Goal: Transaction & Acquisition: Book appointment/travel/reservation

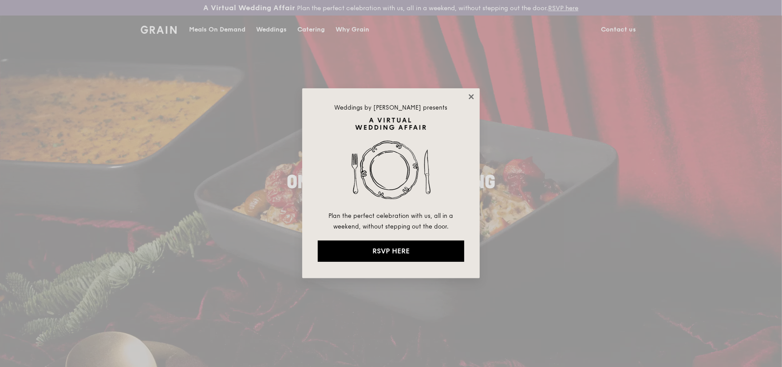
click at [468, 98] on icon at bounding box center [471, 97] width 8 height 8
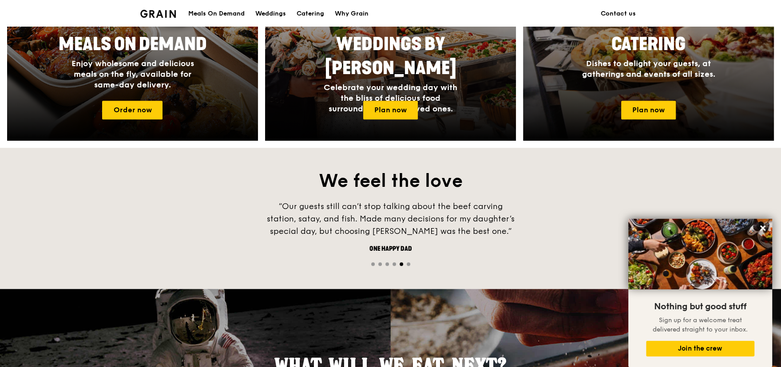
scroll to position [478, 0]
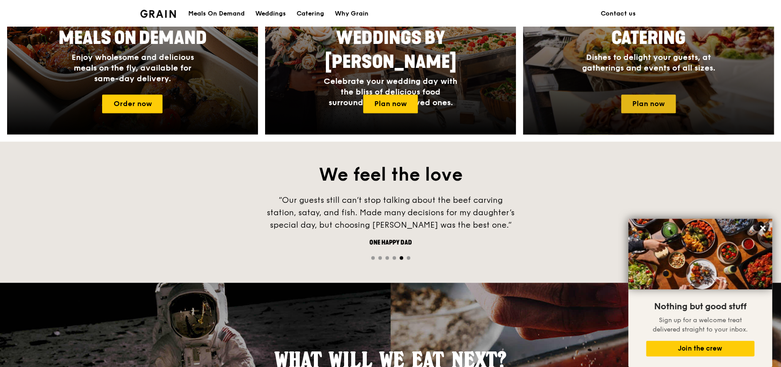
click at [659, 100] on link "Plan now" at bounding box center [648, 104] width 55 height 19
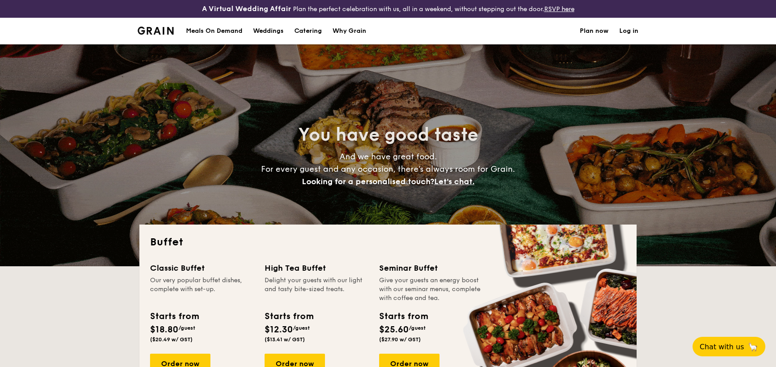
select select
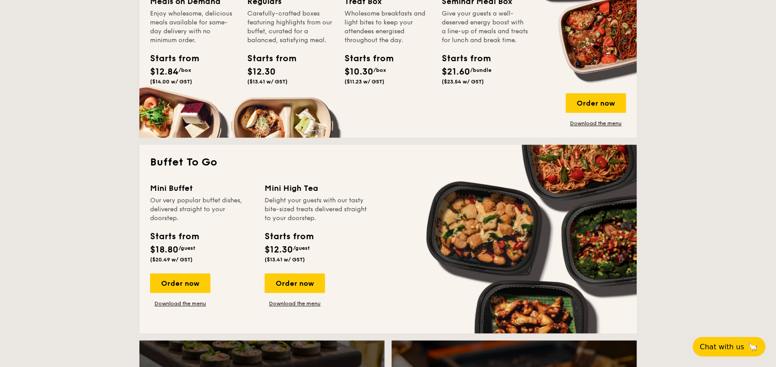
scroll to position [488, 0]
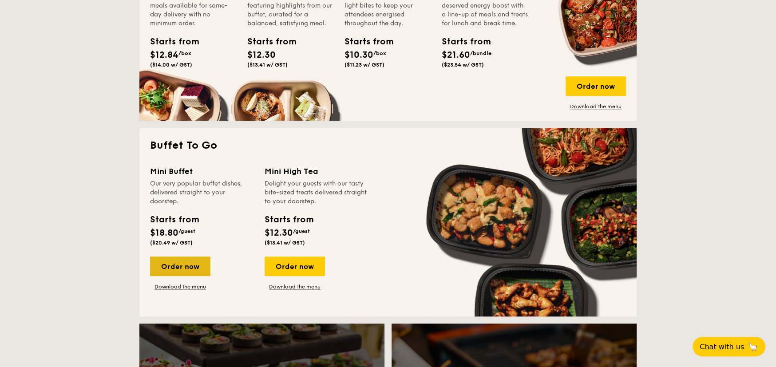
click at [178, 268] on div "Order now" at bounding box center [180, 267] width 60 height 20
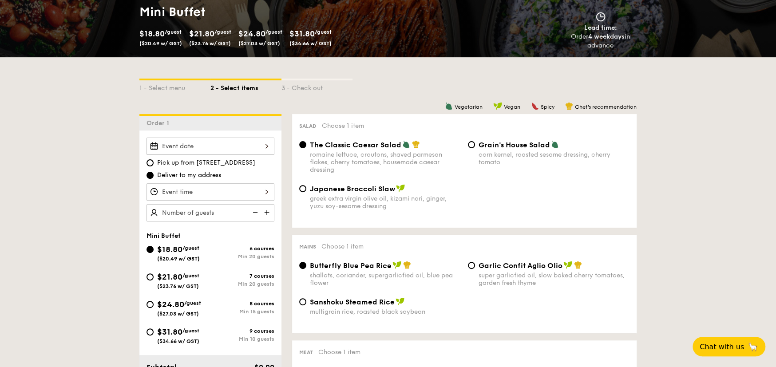
scroll to position [178, 0]
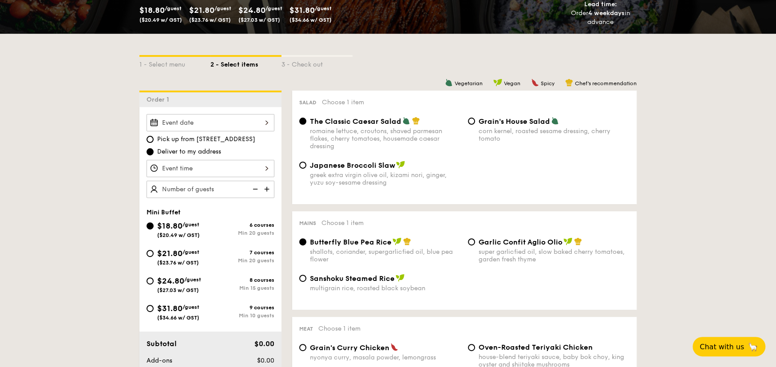
click at [241, 123] on div at bounding box center [210, 122] width 128 height 17
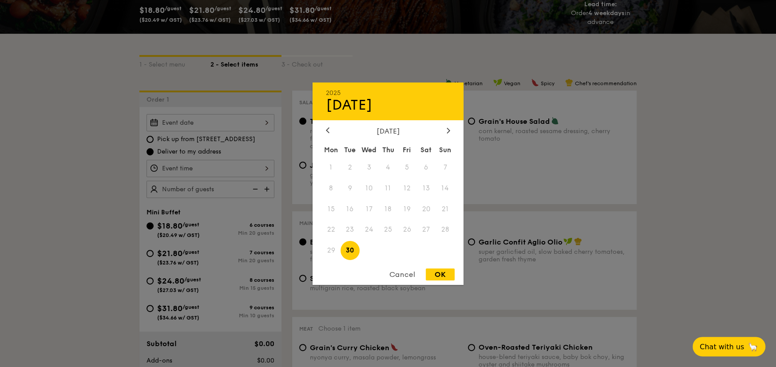
click at [329, 251] on span "29" at bounding box center [330, 250] width 19 height 19
click at [355, 250] on span "30" at bounding box center [349, 250] width 19 height 19
click at [448, 279] on div "OK" at bounding box center [440, 275] width 29 height 12
type input "[DATE]"
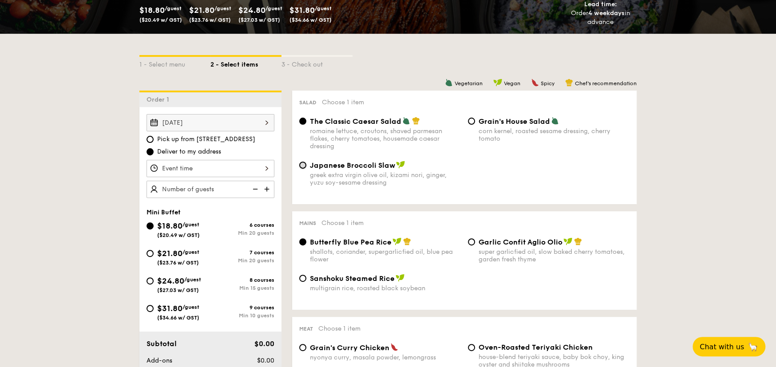
click at [304, 166] on input "Japanese Broccoli Slaw greek extra virgin olive oil, kizami nori, ginger, yuzu …" at bounding box center [302, 165] width 7 height 7
radio input "true"
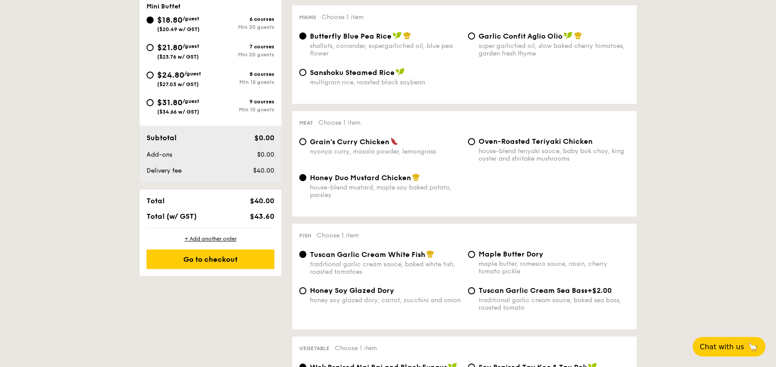
scroll to position [400, 0]
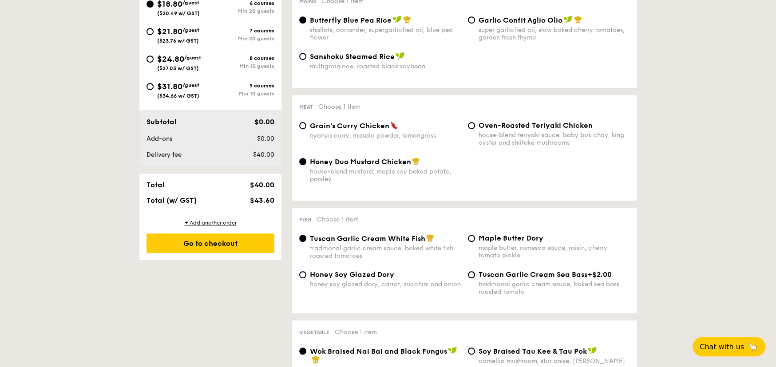
click at [304, 164] on input "Honey Duo Mustard Chicken house-blend mustard, maple soy baked potato, parsley" at bounding box center [302, 161] width 7 height 7
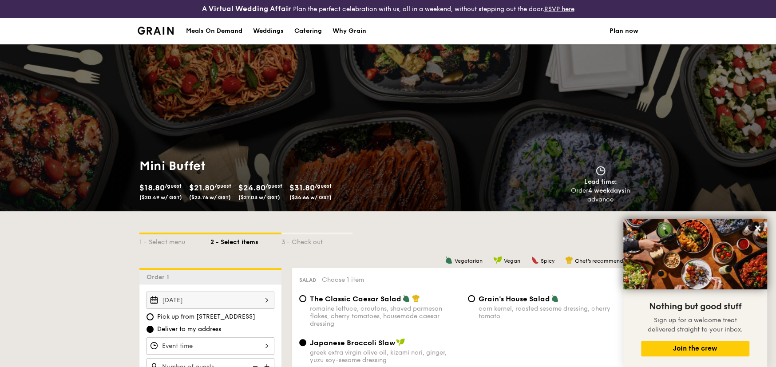
scroll to position [178, 0]
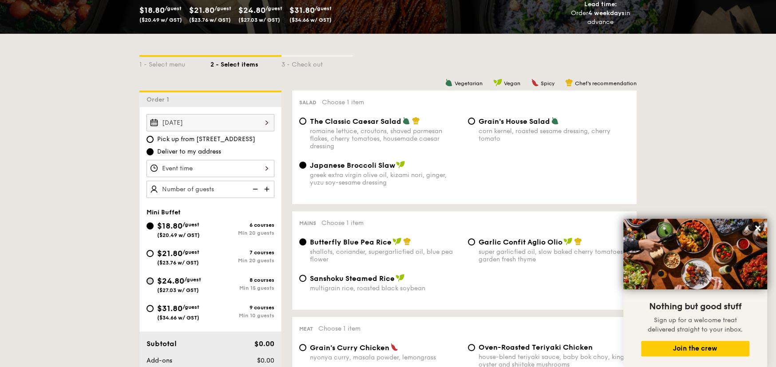
click at [148, 281] on input "$24.80 /guest ($27.03 w/ GST) 8 courses Min 15 guests" at bounding box center [149, 280] width 7 height 7
radio input "true"
radio input "false"
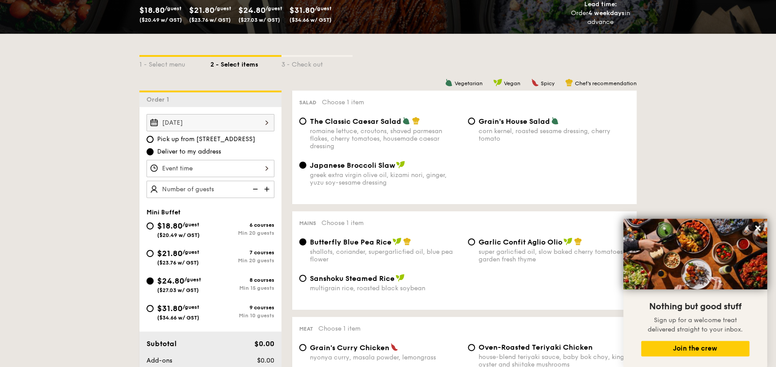
radio input "true"
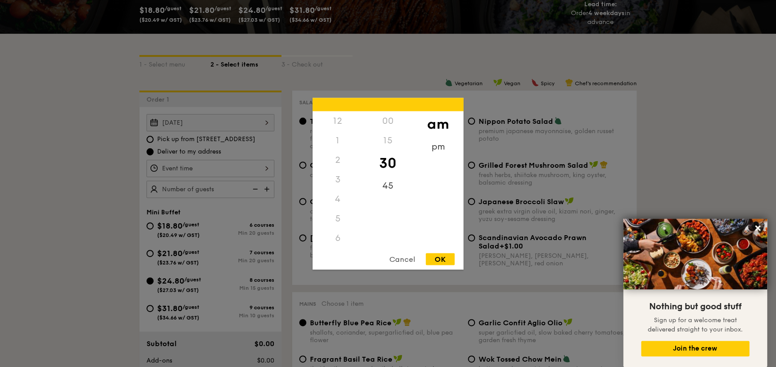
click at [269, 170] on div "12 1 2 3 4 5 6 7 8 9 10 11 00 15 30 45 am pm Cancel OK" at bounding box center [210, 168] width 128 height 17
click at [336, 234] on div "11" at bounding box center [338, 241] width 50 height 26
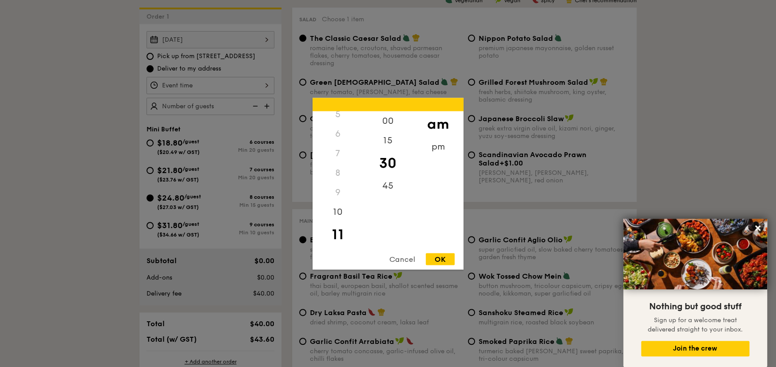
scroll to position [266, 0]
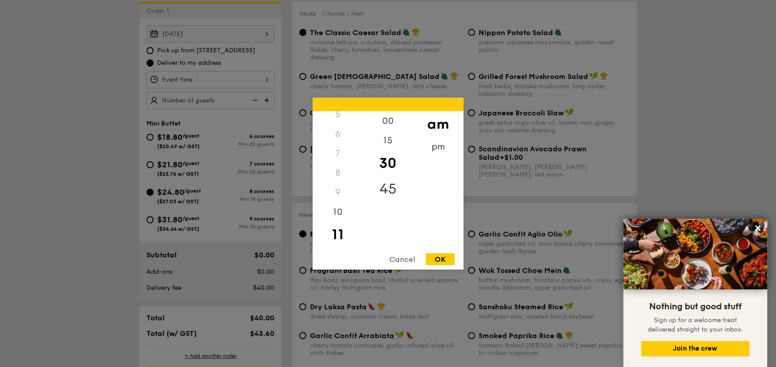
click at [391, 189] on div "45" at bounding box center [388, 189] width 50 height 26
click at [439, 259] on div "OK" at bounding box center [440, 259] width 29 height 12
type input "11:45AM"
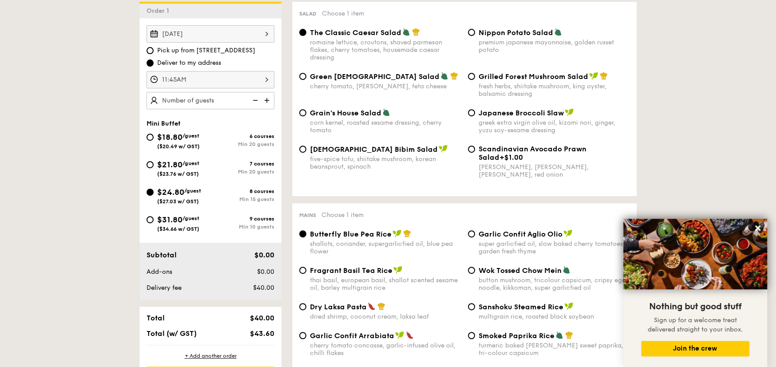
click at [268, 99] on img at bounding box center [267, 100] width 13 height 17
click at [253, 97] on img at bounding box center [254, 100] width 13 height 17
type input "15 guests"
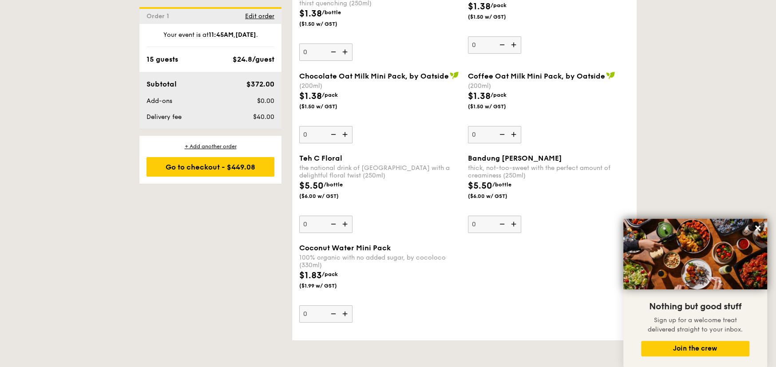
scroll to position [2575, 0]
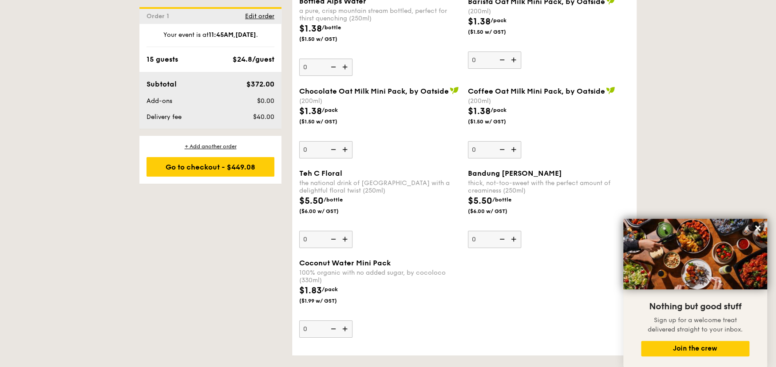
click at [344, 331] on img at bounding box center [345, 328] width 13 height 17
click at [344, 331] on input "0" at bounding box center [325, 328] width 53 height 17
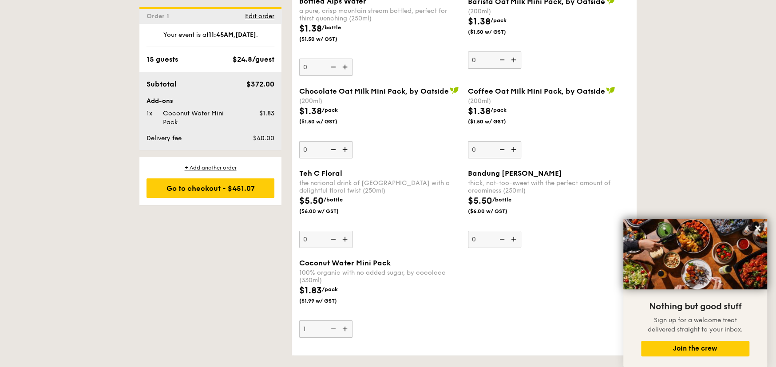
click at [344, 331] on img at bounding box center [345, 328] width 13 height 17
click at [344, 331] on input "1" at bounding box center [325, 328] width 53 height 17
click at [344, 328] on img at bounding box center [345, 328] width 13 height 17
click at [344, 328] on input "2" at bounding box center [325, 328] width 53 height 17
click at [344, 328] on img at bounding box center [345, 328] width 13 height 17
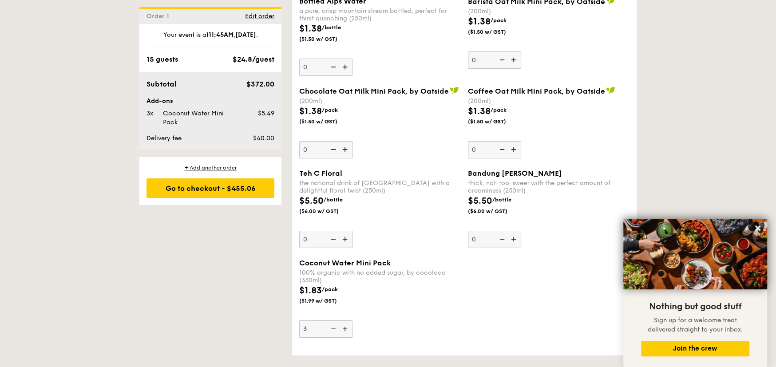
click at [344, 328] on input "3" at bounding box center [325, 328] width 53 height 17
click at [344, 328] on img at bounding box center [345, 328] width 13 height 17
click at [344, 328] on input "4" at bounding box center [325, 328] width 53 height 17
click at [344, 328] on img at bounding box center [345, 328] width 13 height 17
click at [344, 328] on input "5" at bounding box center [325, 328] width 53 height 17
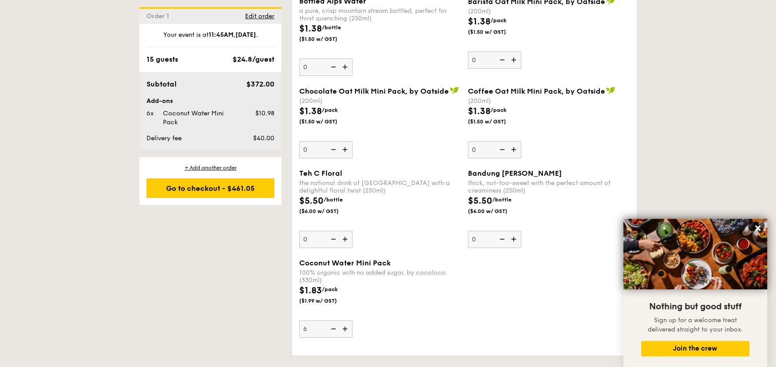
click at [344, 328] on img at bounding box center [345, 328] width 13 height 17
click at [344, 328] on input "6" at bounding box center [325, 328] width 53 height 17
click at [344, 328] on img at bounding box center [345, 328] width 13 height 17
click at [344, 328] on input "7" at bounding box center [325, 328] width 53 height 17
click at [344, 328] on img at bounding box center [345, 328] width 13 height 17
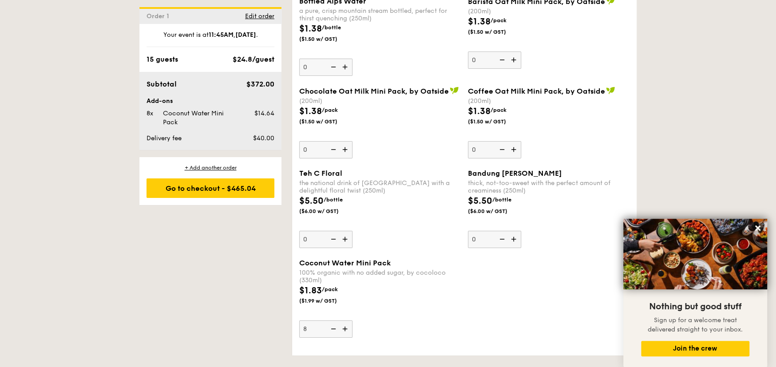
click at [344, 328] on input "8" at bounding box center [325, 328] width 53 height 17
click at [344, 328] on img at bounding box center [345, 328] width 13 height 17
click at [344, 328] on input "9" at bounding box center [325, 328] width 53 height 17
click at [344, 328] on img at bounding box center [345, 328] width 13 height 17
click at [344, 328] on input "10" at bounding box center [325, 328] width 53 height 17
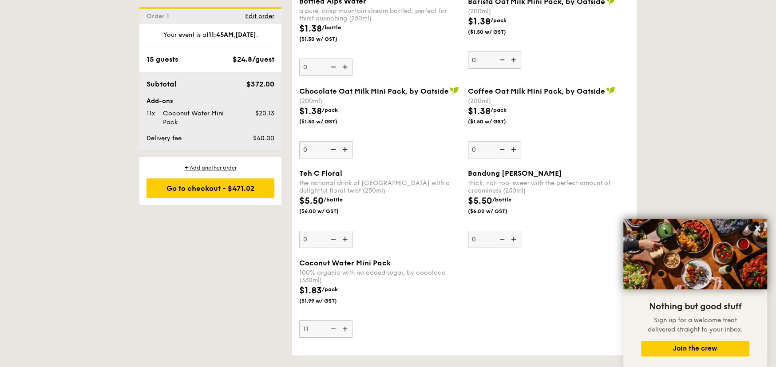
click at [344, 328] on img at bounding box center [345, 328] width 13 height 17
click at [344, 328] on input "11" at bounding box center [325, 328] width 53 height 17
click at [344, 328] on img at bounding box center [345, 328] width 13 height 17
click at [344, 328] on input "12" at bounding box center [325, 328] width 53 height 17
click at [344, 328] on img at bounding box center [345, 328] width 13 height 17
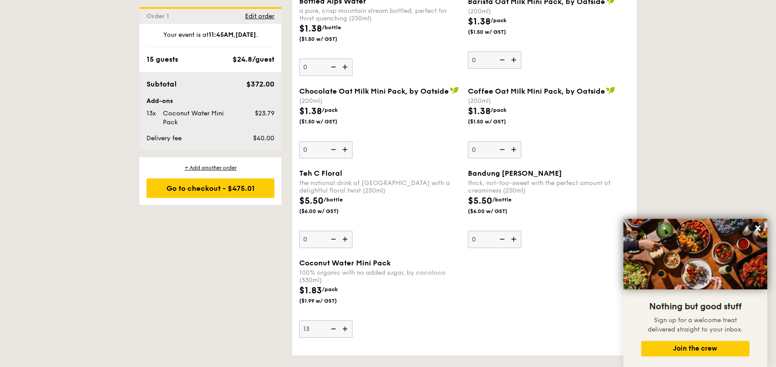
click at [344, 328] on input "13" at bounding box center [325, 328] width 53 height 17
click at [344, 328] on img at bounding box center [345, 328] width 13 height 17
click at [344, 328] on input "14" at bounding box center [325, 328] width 53 height 17
type input "15"
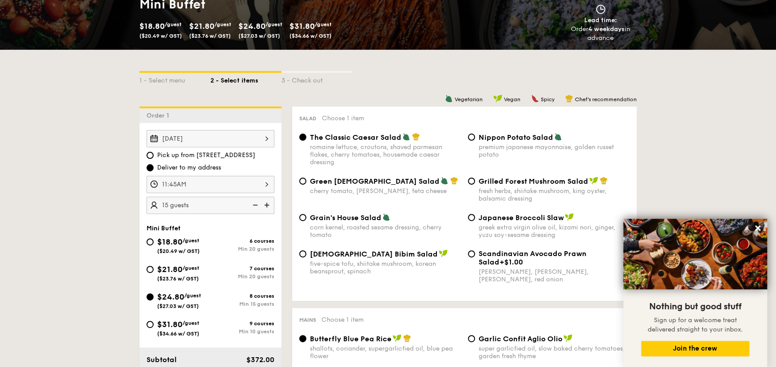
scroll to position [153, 0]
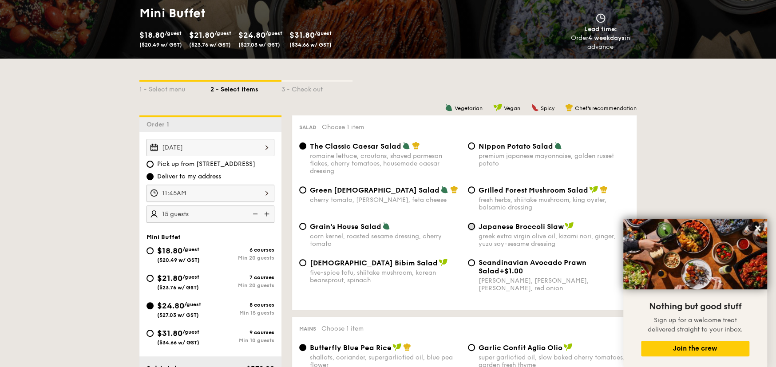
click at [473, 229] on input "Japanese Broccoli Slaw greek extra virgin olive oil, kizami nori, ginger, yuzu …" at bounding box center [471, 226] width 7 height 7
radio input "true"
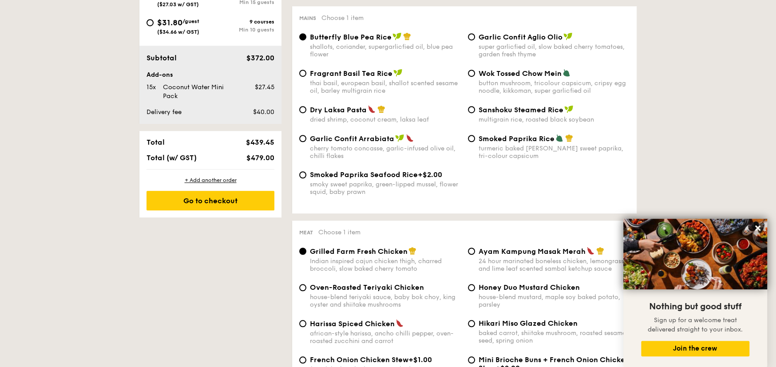
scroll to position [552, 0]
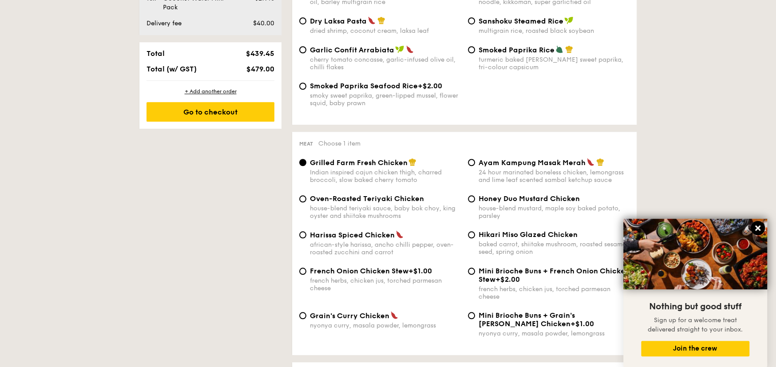
click at [757, 226] on icon at bounding box center [758, 228] width 8 height 8
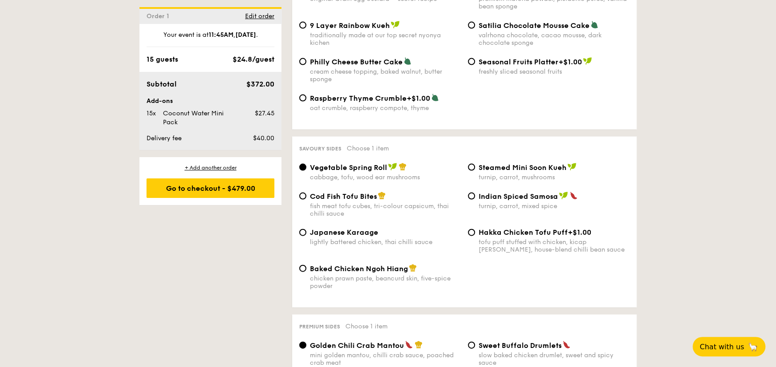
scroll to position [1440, 0]
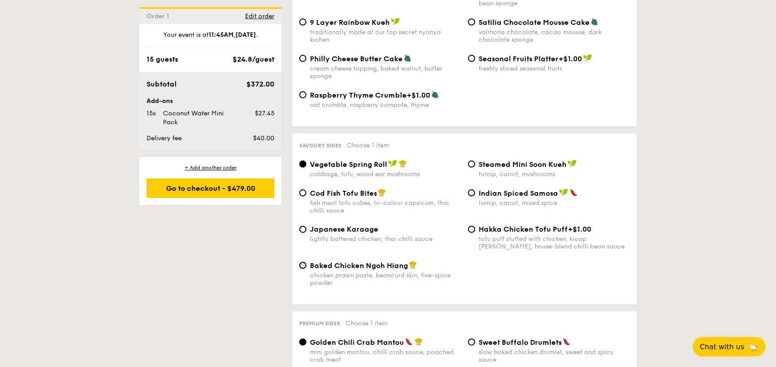
click at [303, 269] on input "Baked Chicken Ngoh Hiang chicken prawn paste, beancurd skin, five-spice powder" at bounding box center [302, 265] width 7 height 7
radio input "true"
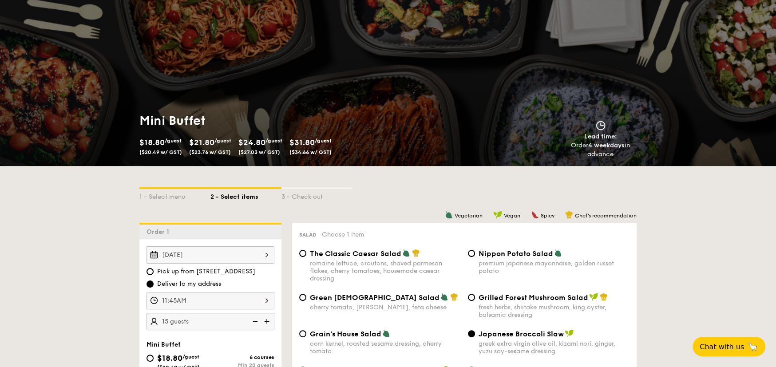
scroll to position [44, 0]
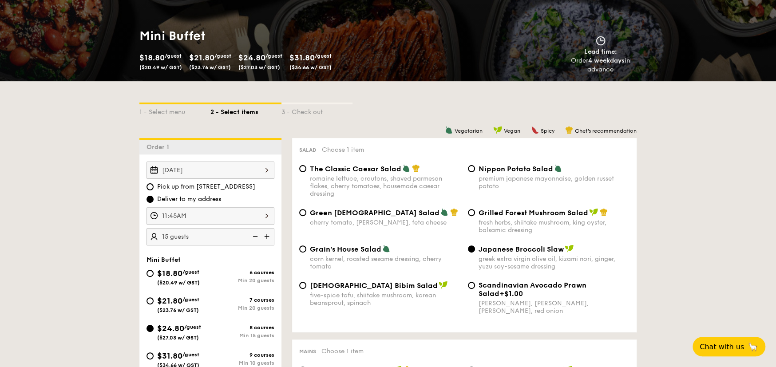
scroll to position [133, 0]
